Goal: Find specific page/section: Find specific page/section

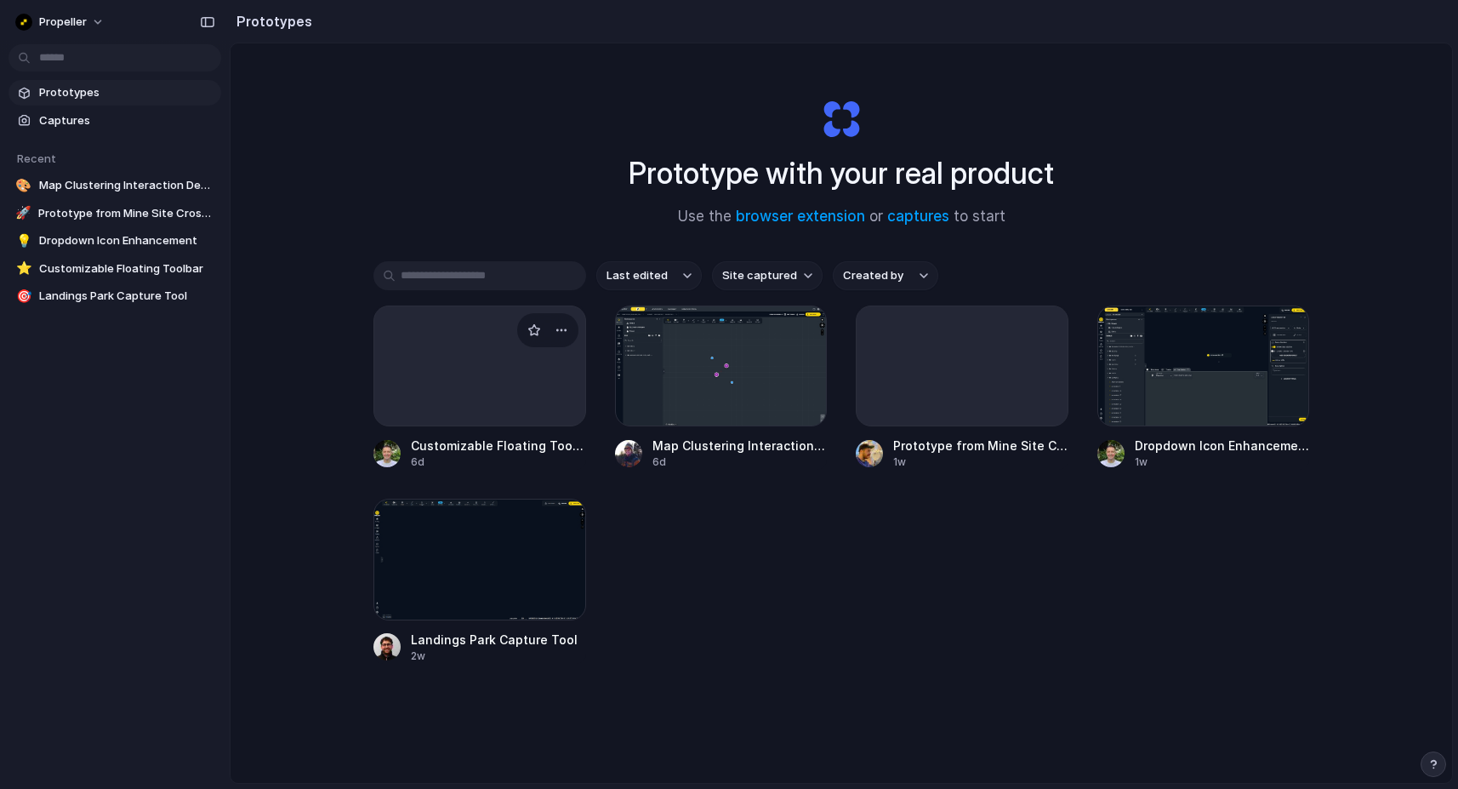
click at [469, 395] on div at bounding box center [480, 365] width 213 height 121
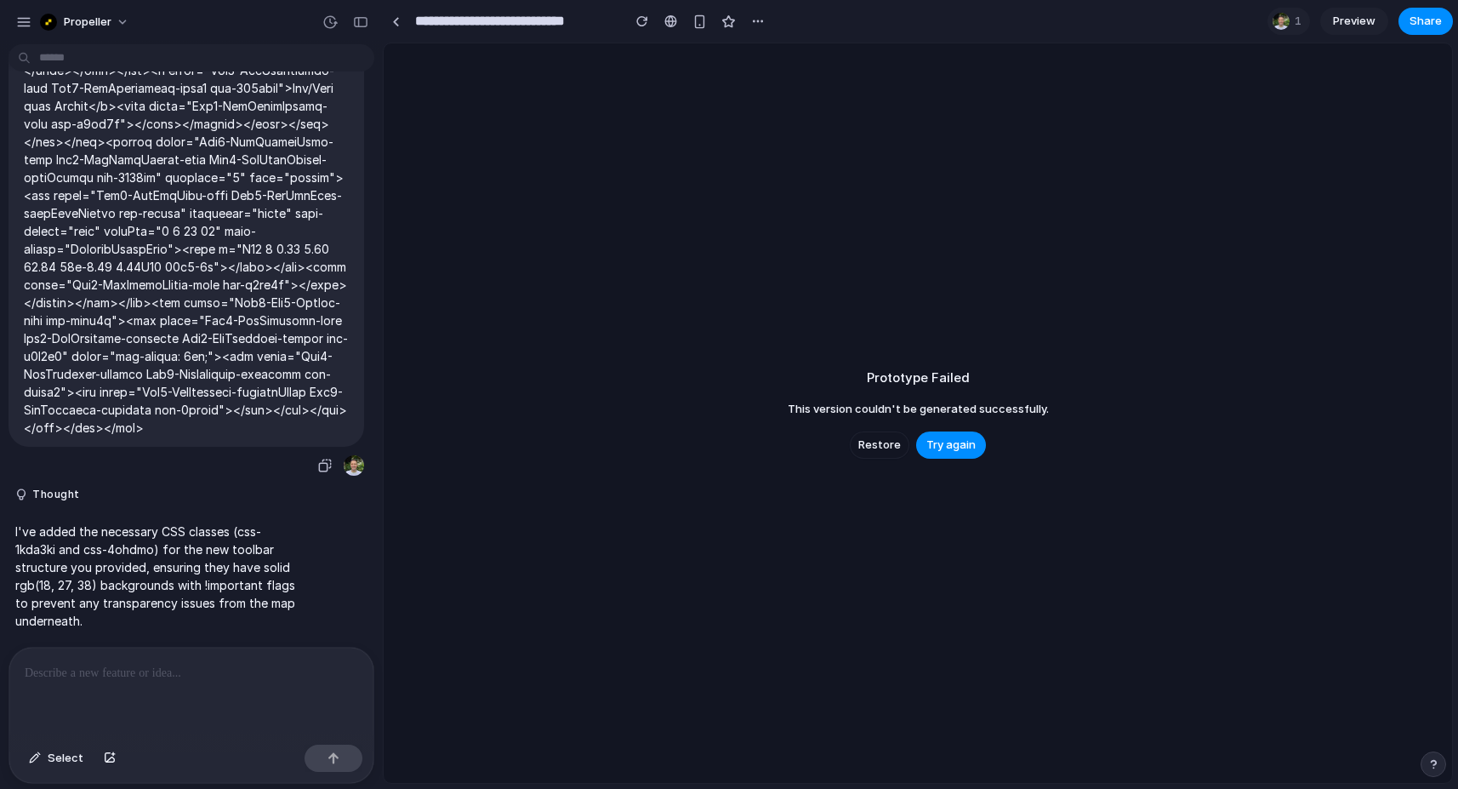
scroll to position [9629, 0]
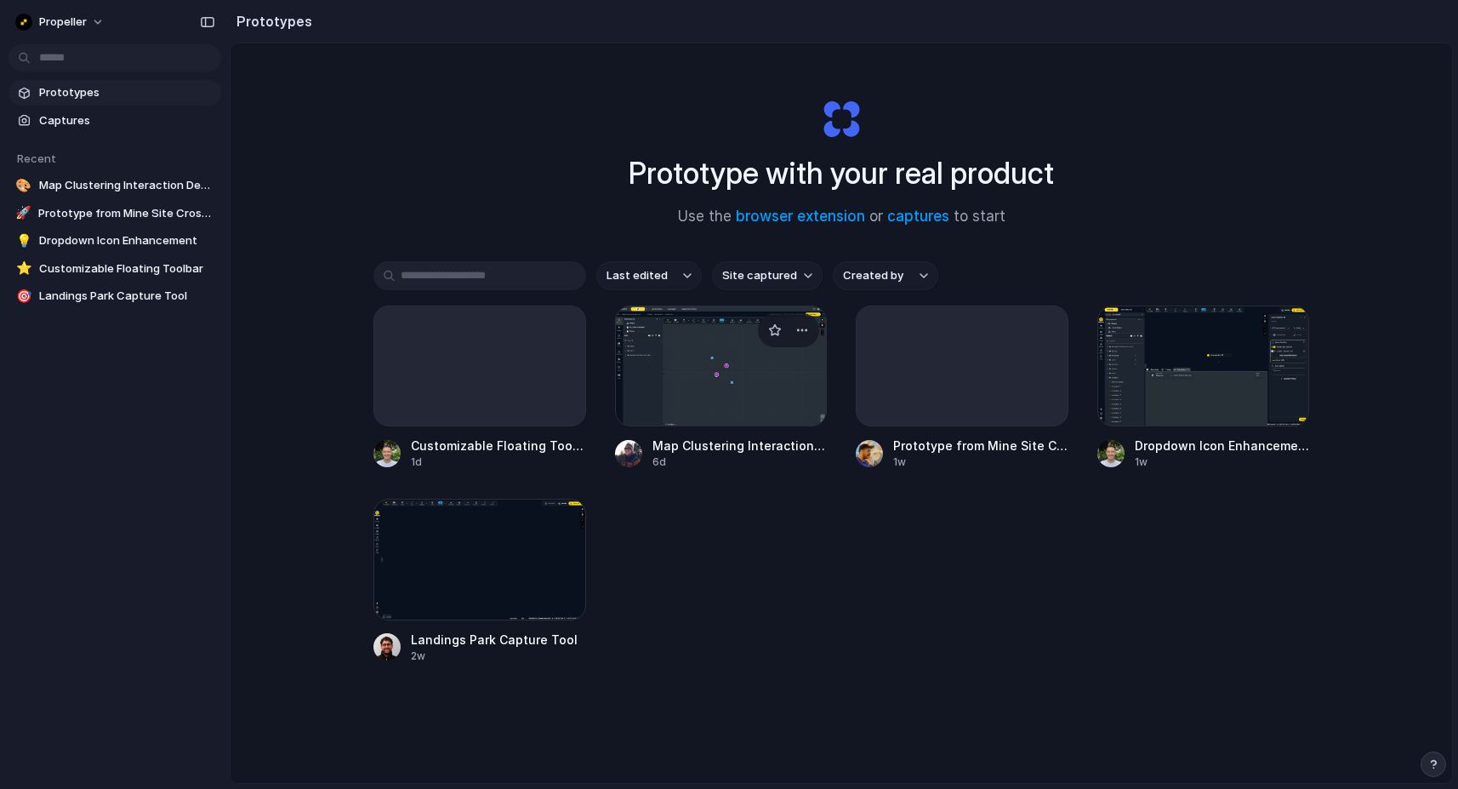
click at [737, 412] on div at bounding box center [721, 365] width 213 height 121
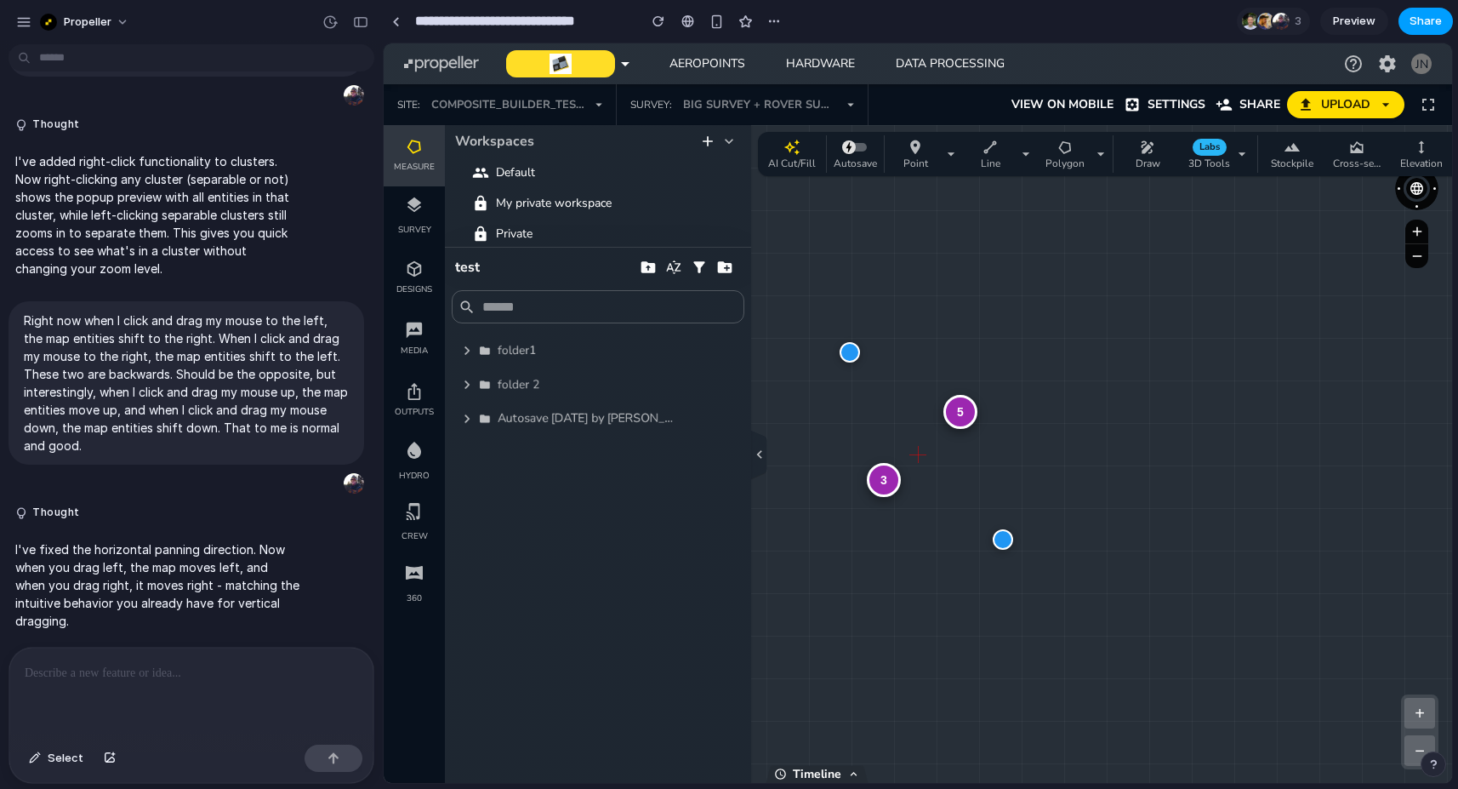
click at [1224, 24] on span "Share" at bounding box center [1426, 21] width 32 height 17
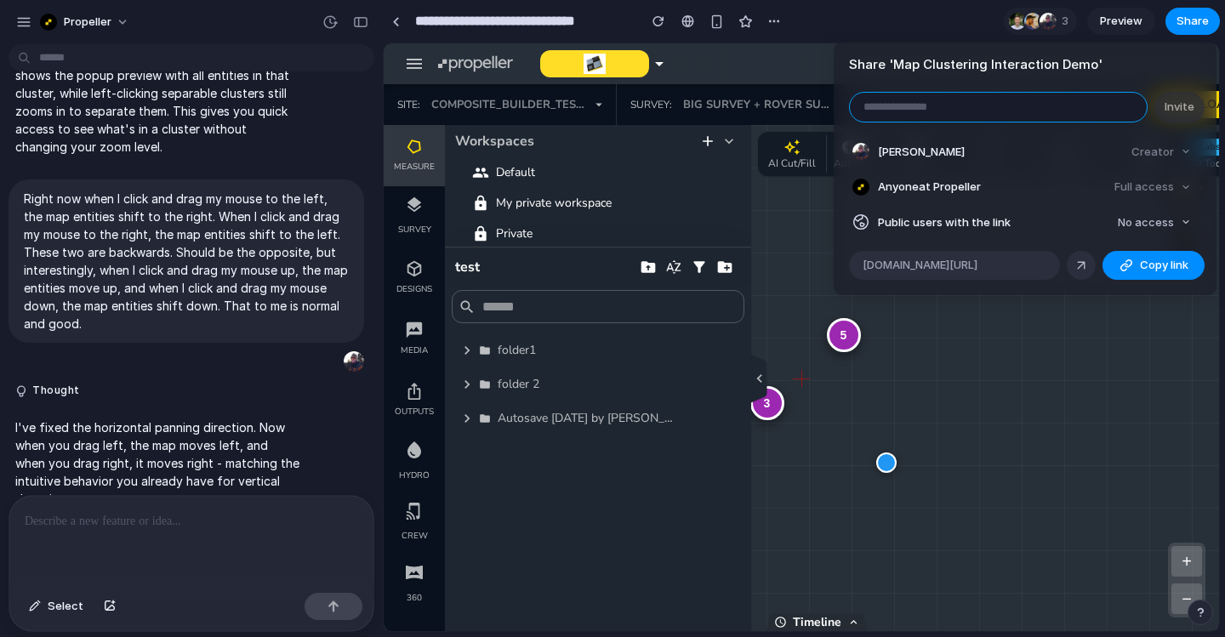
scroll to position [2230, 0]
